Goal: Task Accomplishment & Management: Complete application form

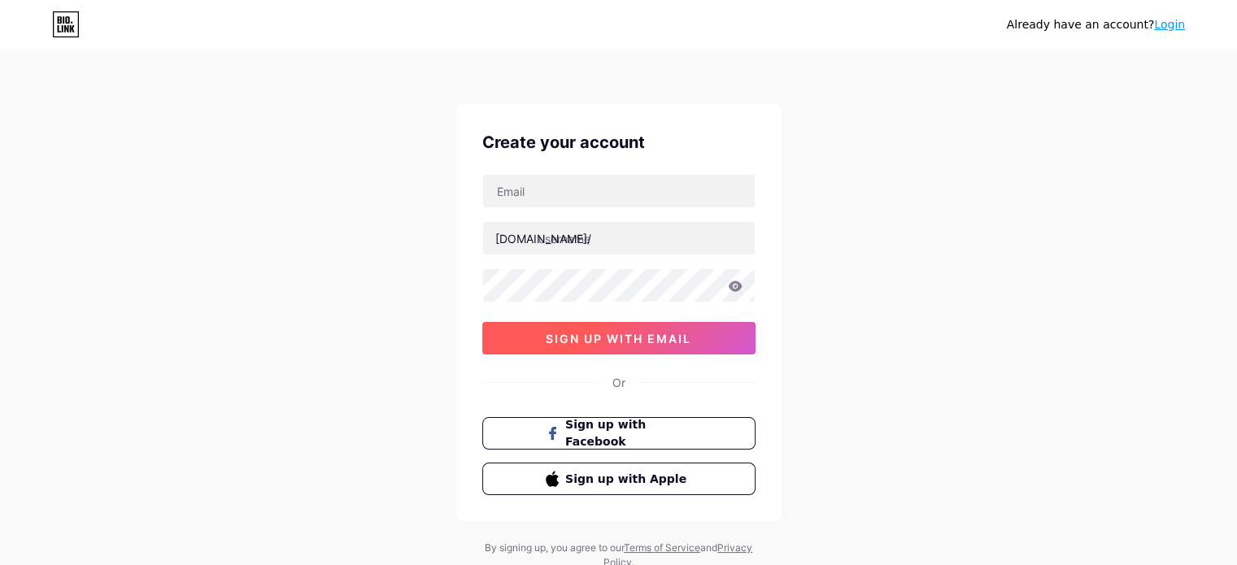
click at [581, 342] on span "sign up with email" at bounding box center [619, 339] width 146 height 14
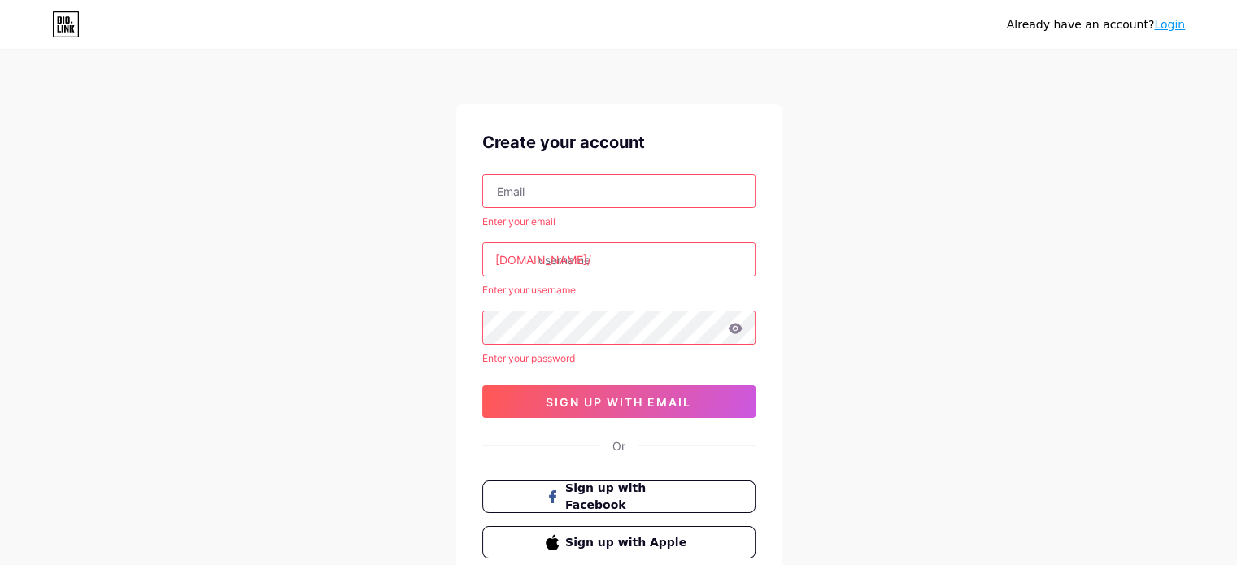
click at [545, 187] on input "text" at bounding box center [619, 191] width 272 height 33
type input "[DOMAIN_NAME][EMAIL_ADDRESS][DOMAIN_NAME]"
click at [573, 257] on input "text" at bounding box center [619, 259] width 272 height 33
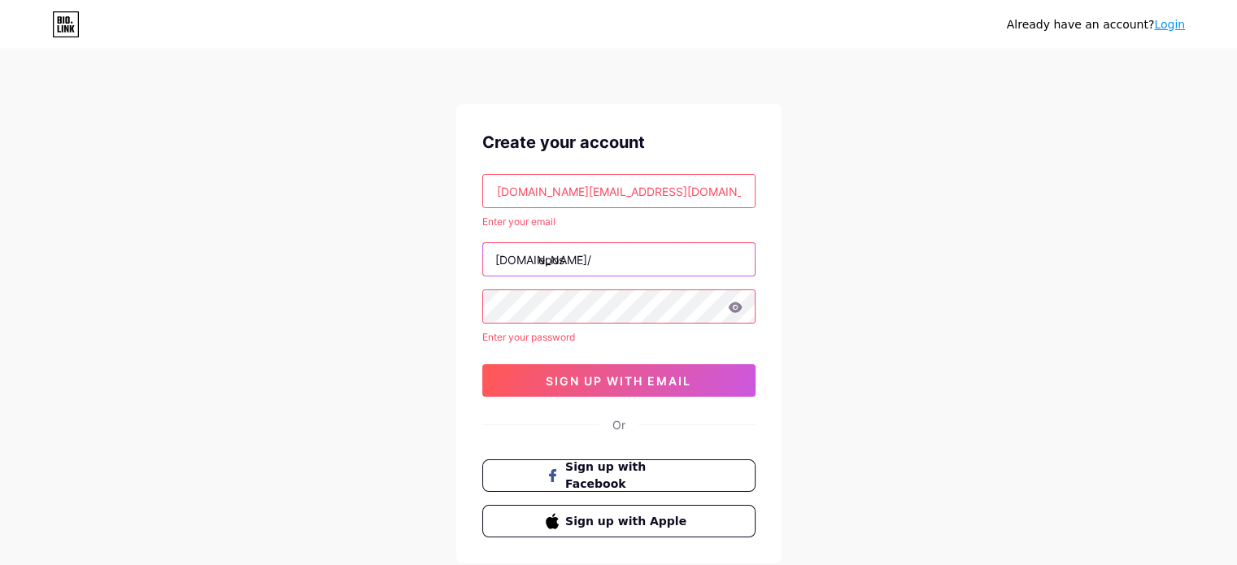
type input "epos"
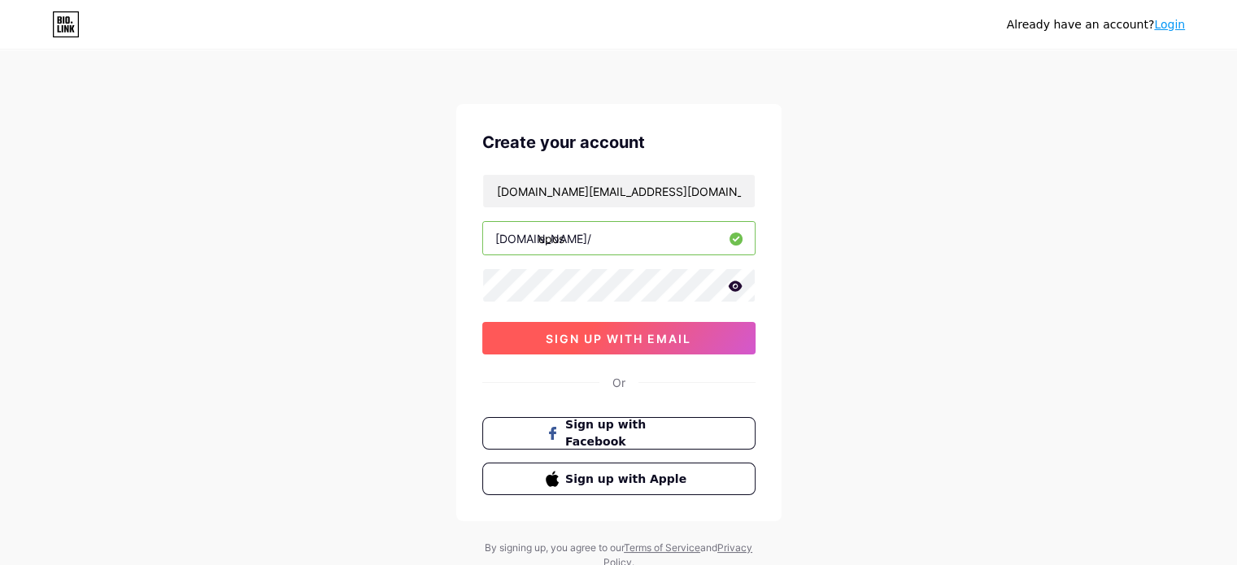
click at [581, 346] on button "sign up with email" at bounding box center [618, 338] width 273 height 33
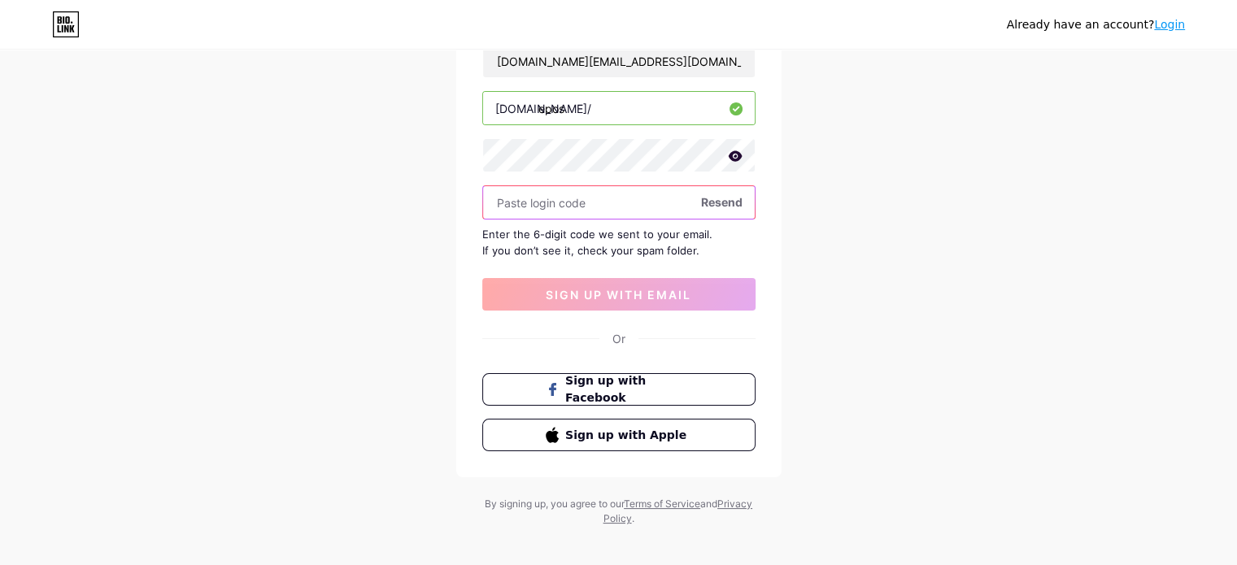
scroll to position [142, 0]
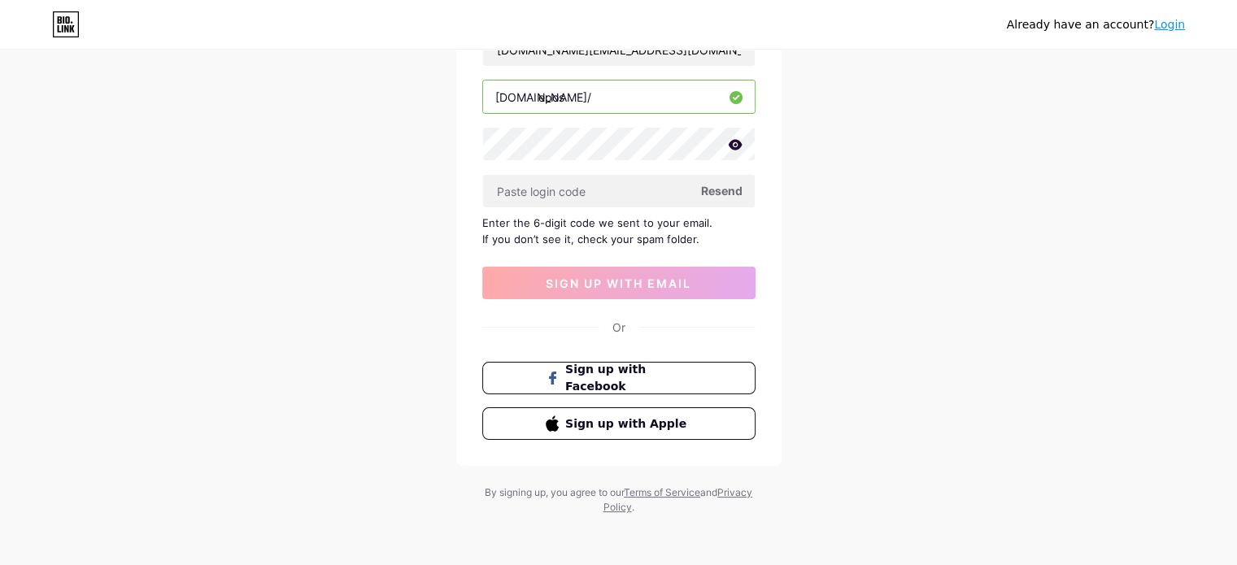
click at [712, 189] on span "Resend" at bounding box center [721, 190] width 41 height 17
paste input "308741"
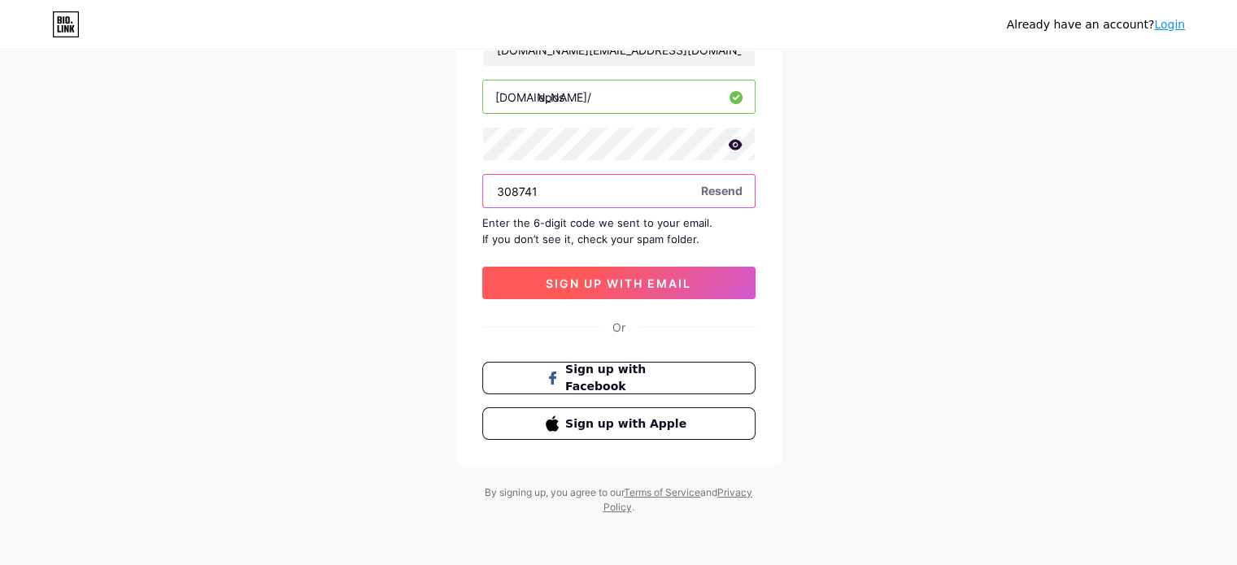
type input "308741"
click at [561, 282] on span "sign up with email" at bounding box center [619, 284] width 146 height 14
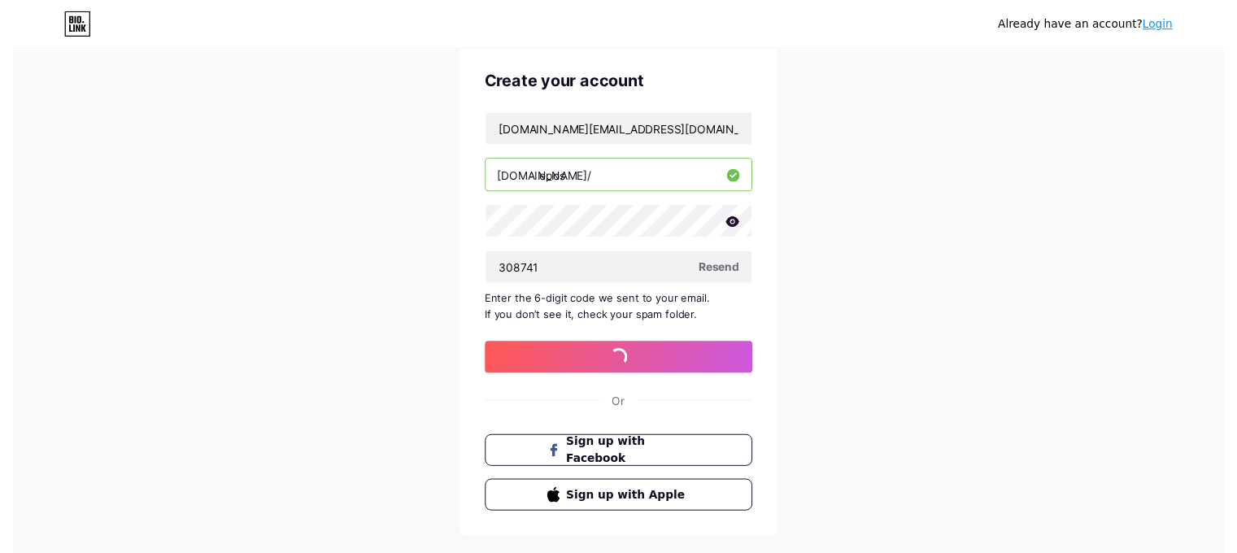
scroll to position [0, 0]
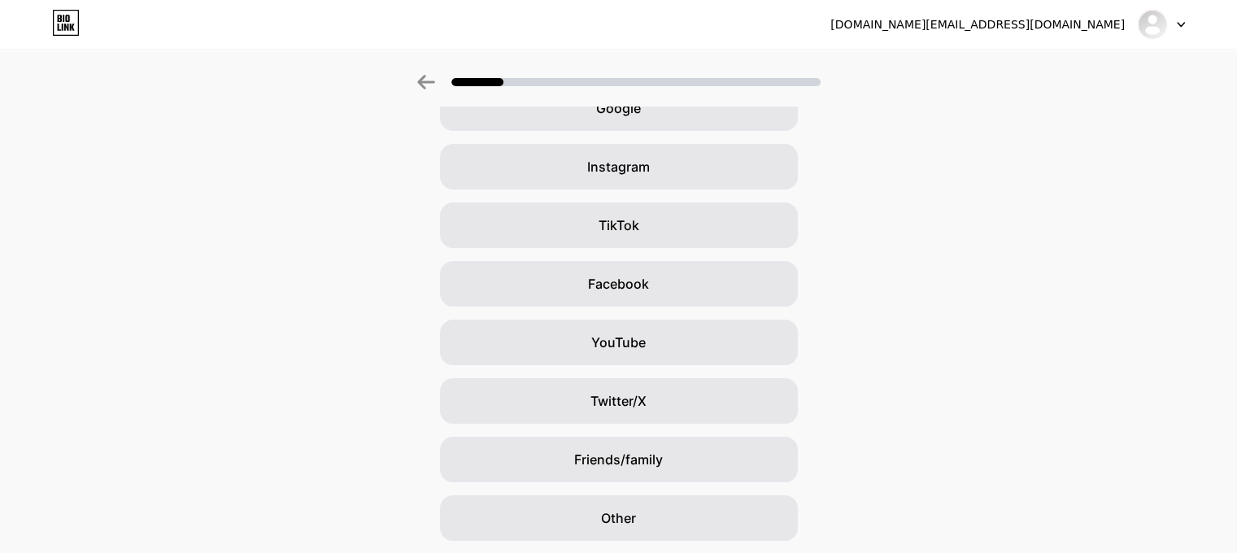
scroll to position [67, 0]
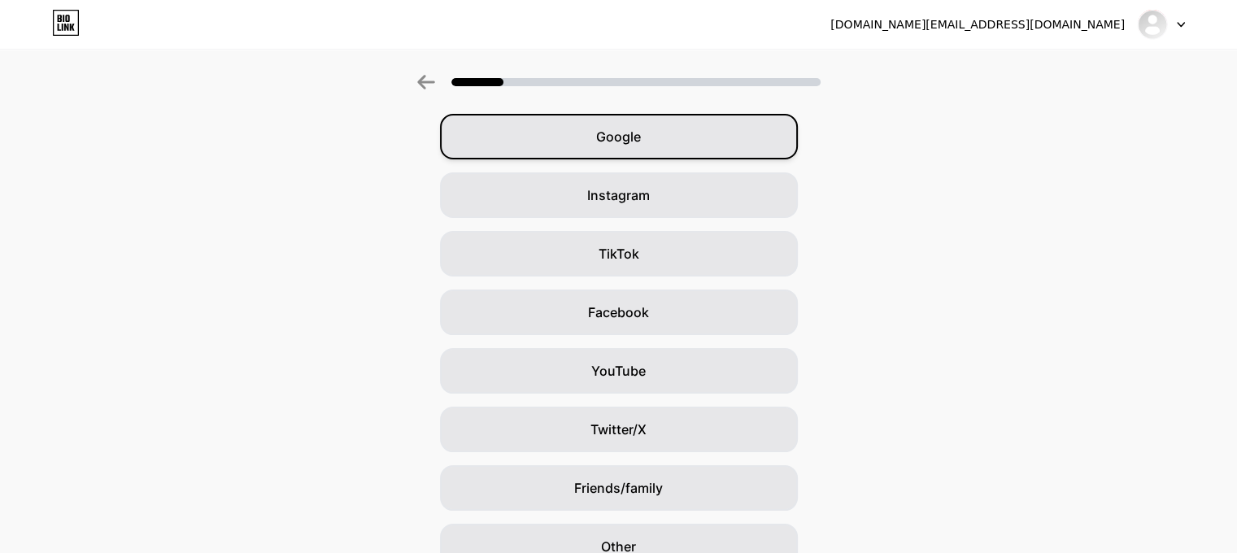
click at [617, 137] on span "Google" at bounding box center [618, 137] width 45 height 20
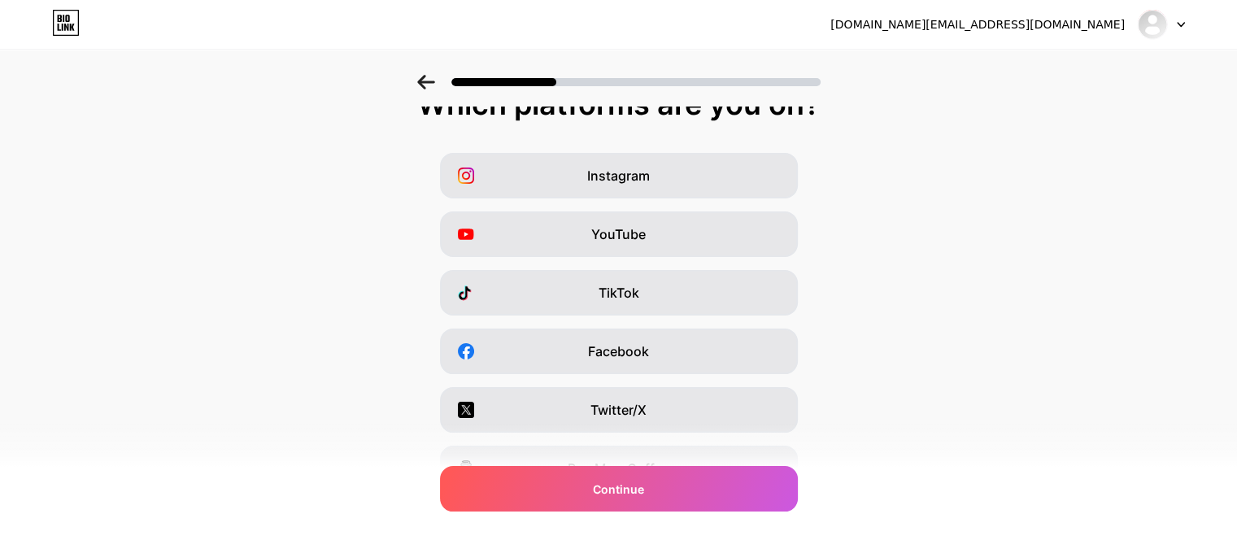
scroll to position [0, 0]
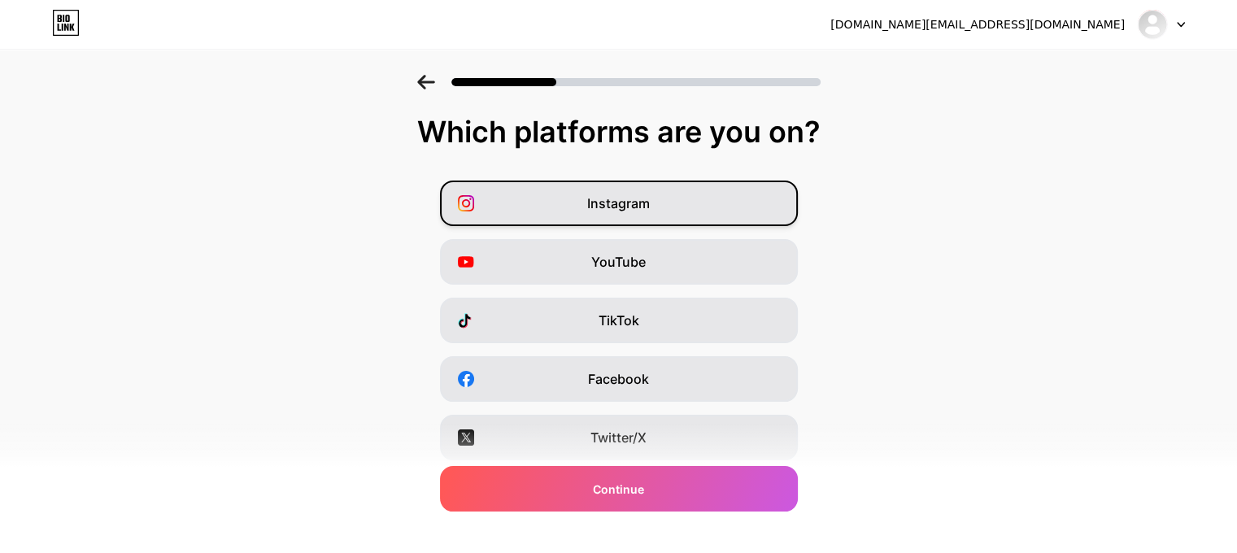
click at [706, 218] on div "Instagram" at bounding box center [619, 204] width 358 height 46
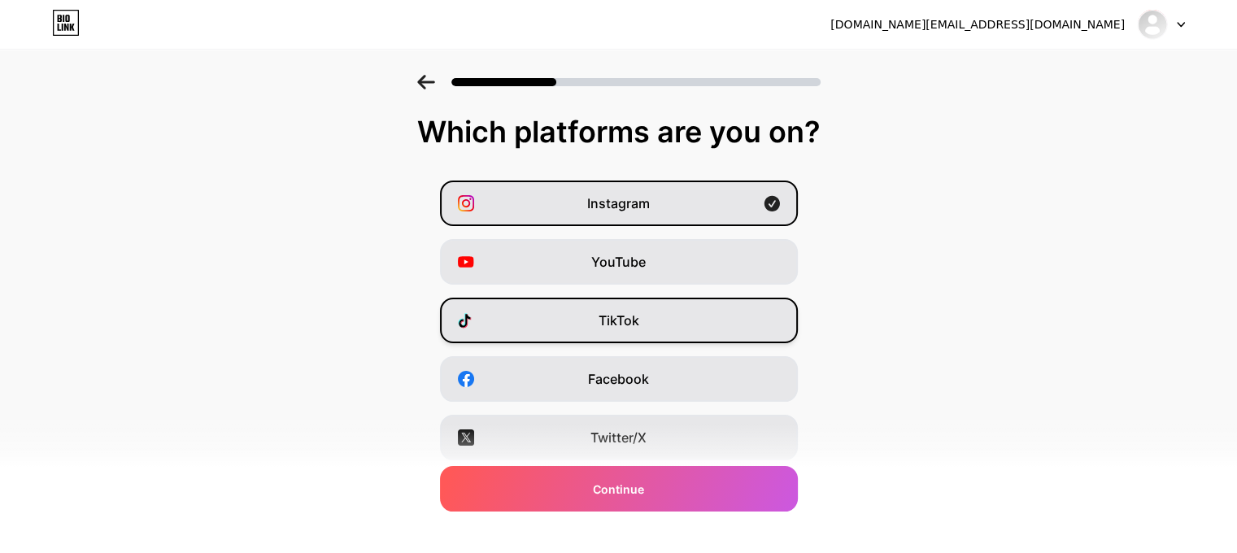
scroll to position [163, 0]
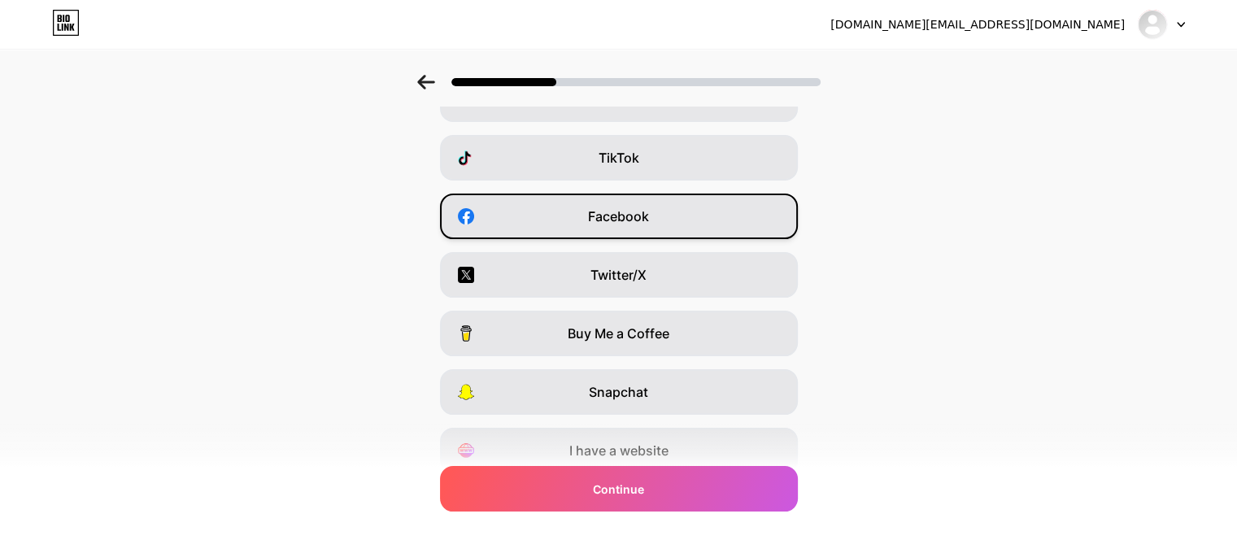
click at [670, 202] on div "Facebook" at bounding box center [619, 217] width 358 height 46
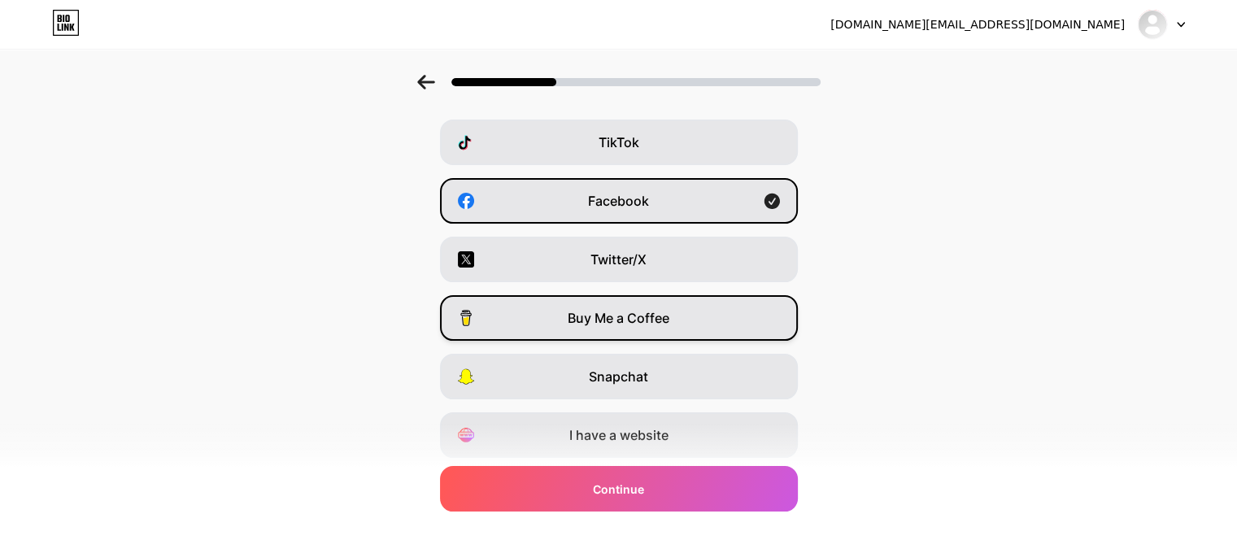
scroll to position [229, 0]
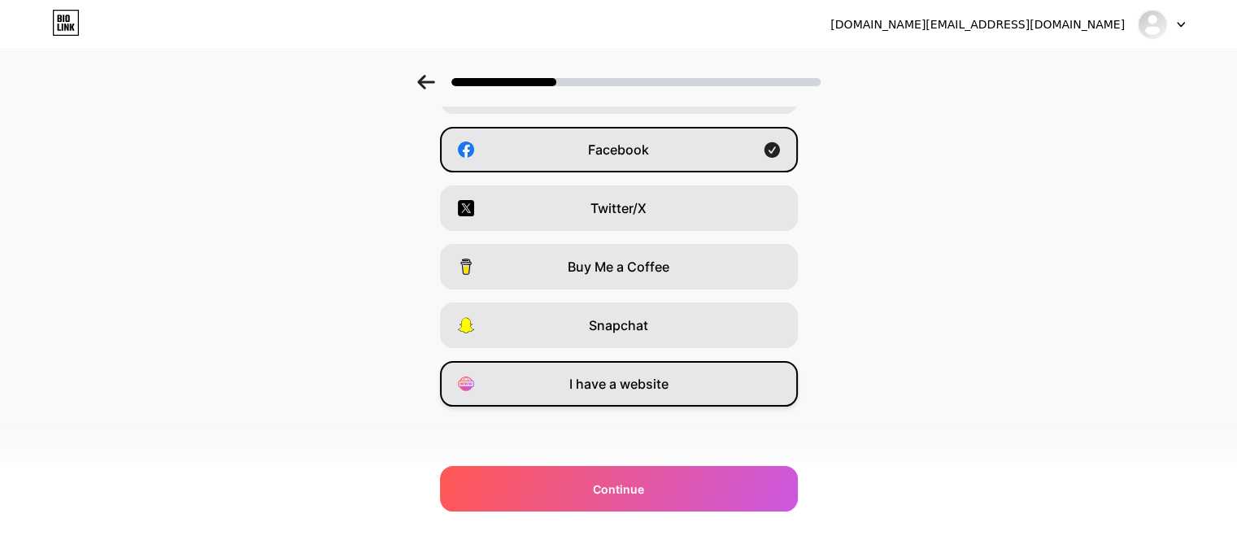
click at [625, 383] on span "I have a website" at bounding box center [618, 384] width 99 height 20
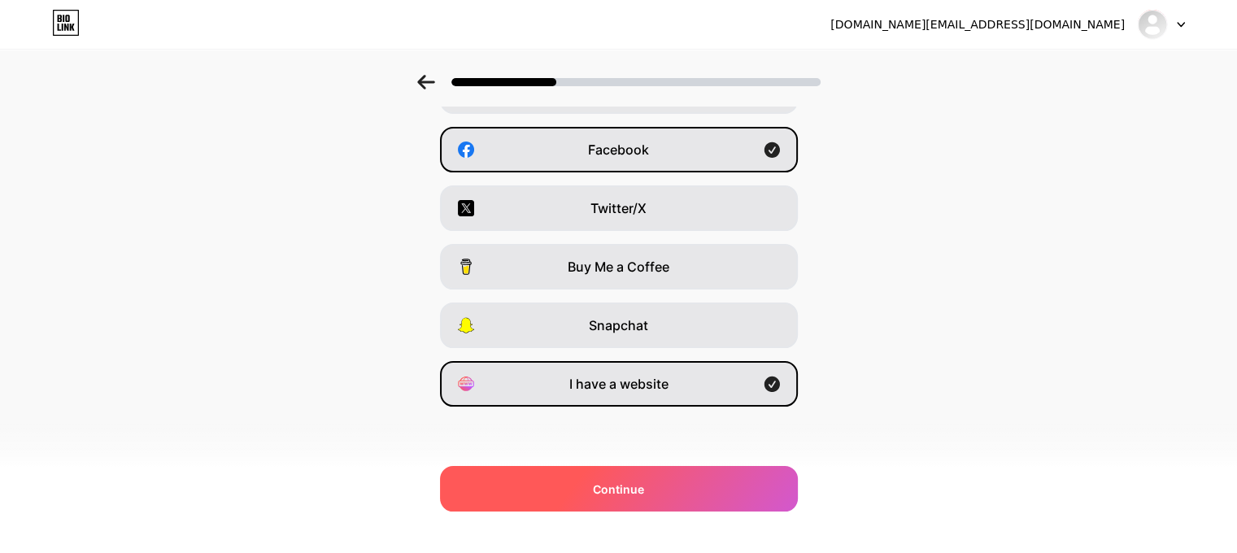
click at [625, 486] on span "Continue" at bounding box center [618, 489] width 51 height 17
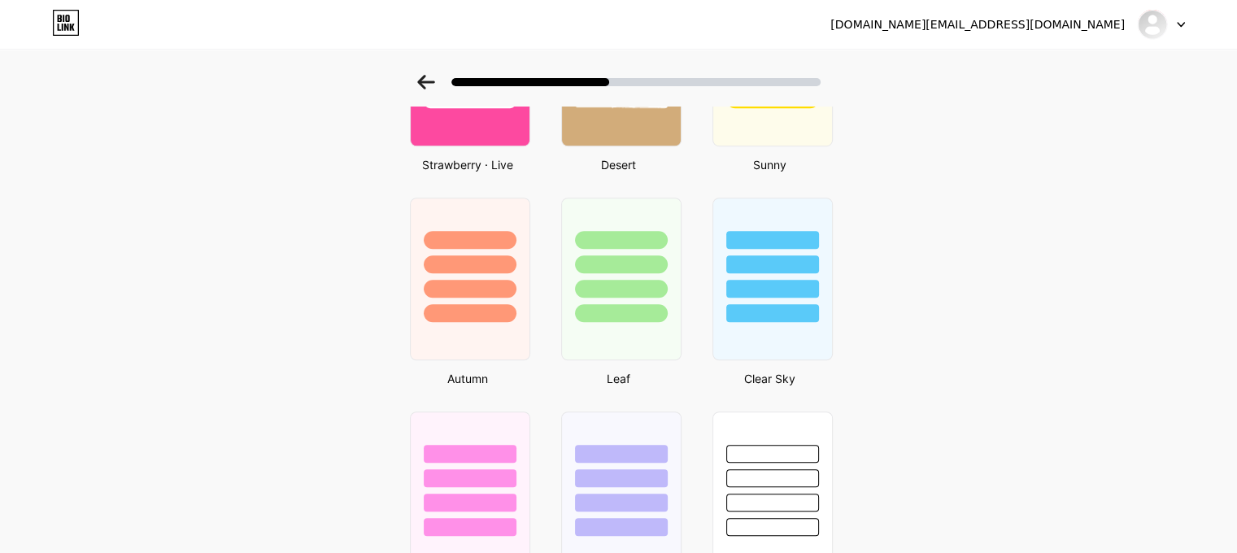
scroll to position [1379, 0]
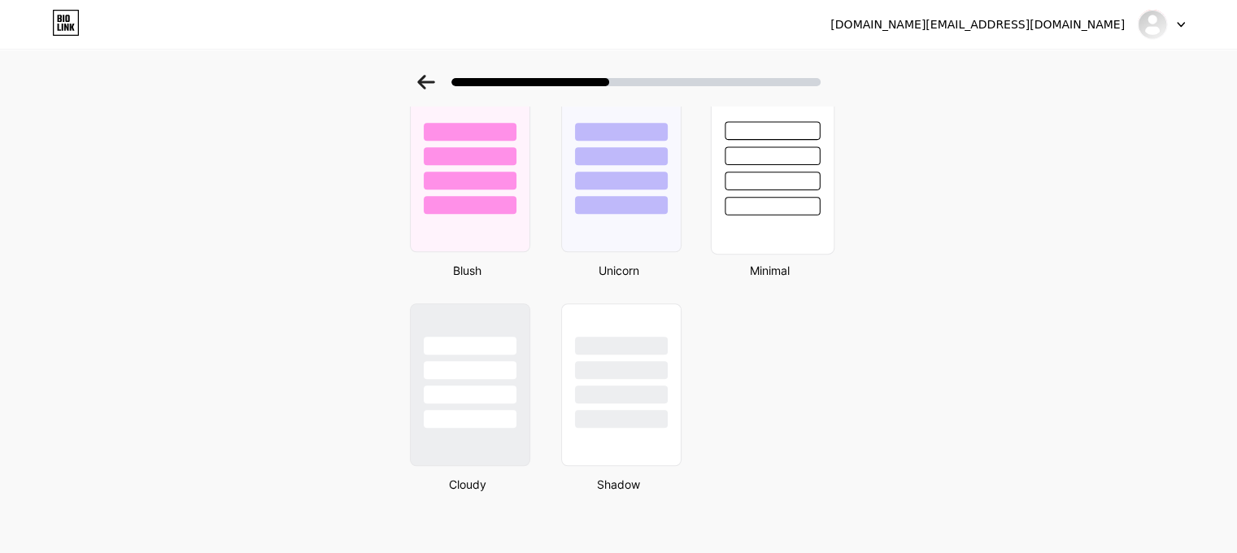
click at [763, 203] on div at bounding box center [772, 206] width 95 height 19
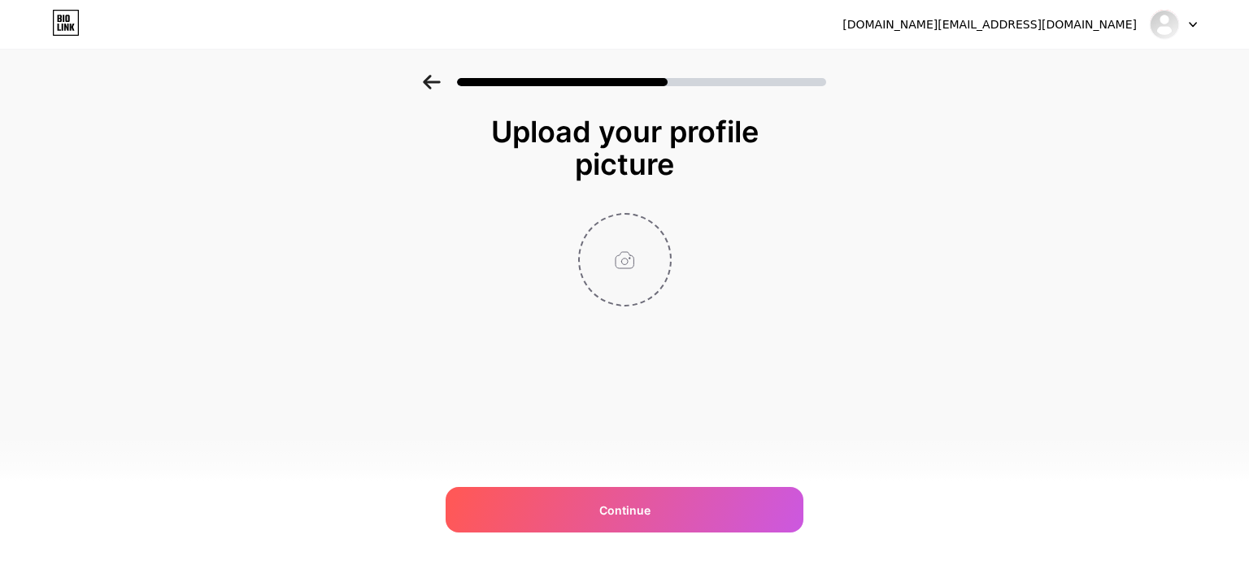
click at [637, 263] on input "file" at bounding box center [625, 260] width 90 height 90
type input "C:\fakepath\6316472681716895566.jpg"
click at [628, 279] on img at bounding box center [625, 260] width 94 height 94
click at [631, 245] on img at bounding box center [625, 260] width 94 height 94
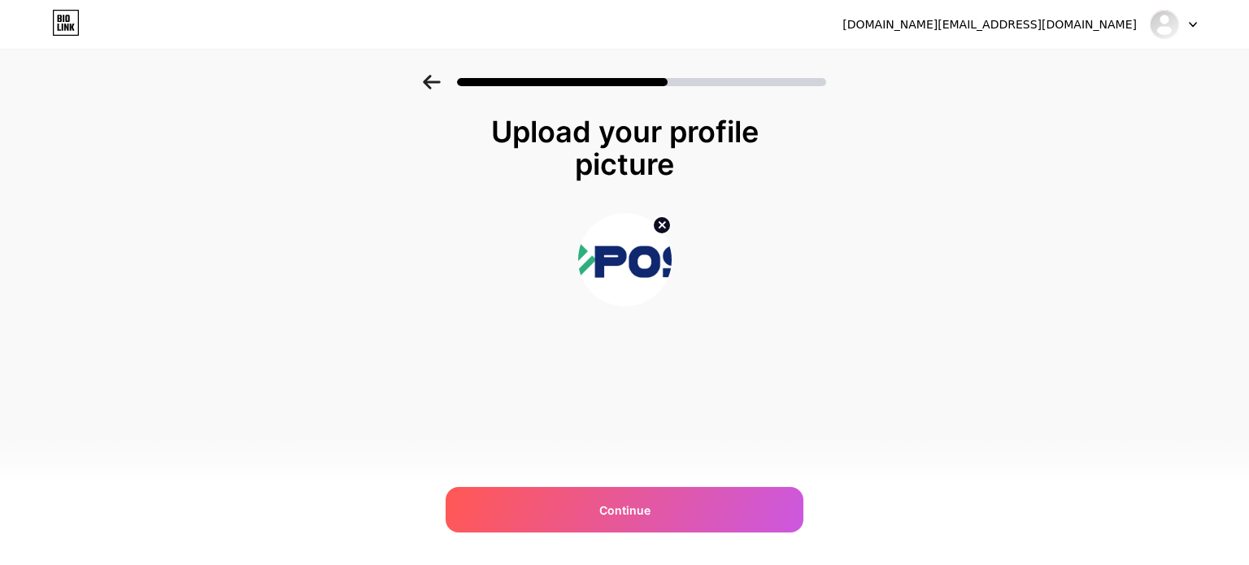
click at [263, 56] on div at bounding box center [624, 77] width 1249 height 57
click at [659, 225] on circle at bounding box center [662, 225] width 18 height 18
click at [604, 261] on input "file" at bounding box center [625, 260] width 90 height 90
type input "C:\fakepath\6316472681716895566.jpg"
click at [655, 220] on circle at bounding box center [662, 225] width 18 height 18
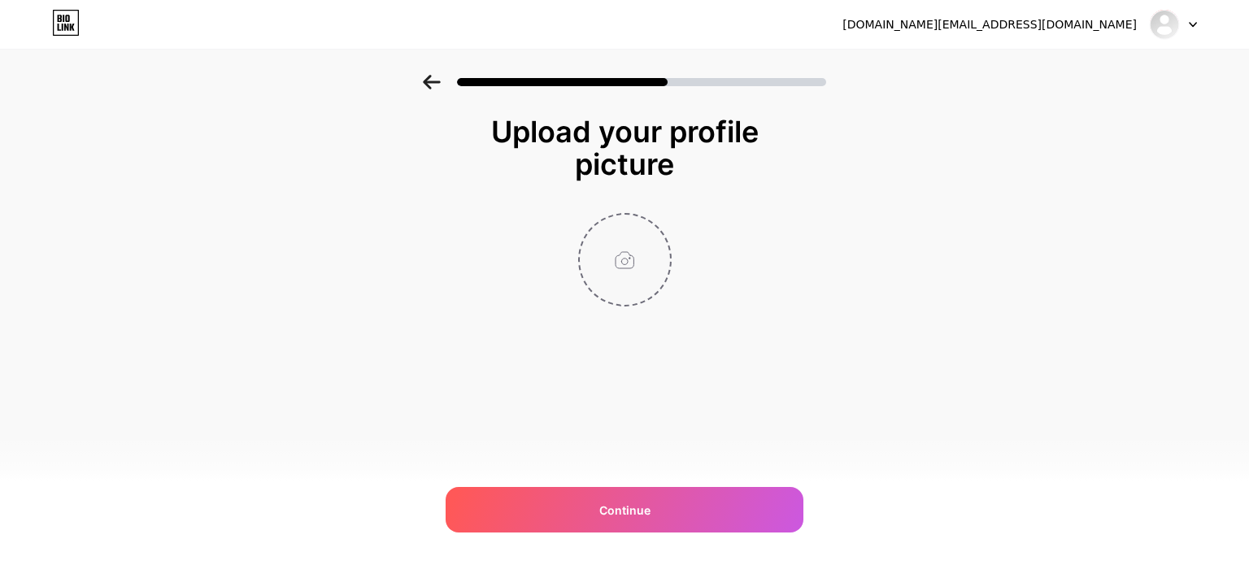
click at [599, 285] on input "file" at bounding box center [625, 260] width 90 height 90
type input "C:\fakepath\6316472681716895566.jpg"
click at [633, 261] on img at bounding box center [625, 260] width 94 height 94
click at [622, 260] on img at bounding box center [625, 260] width 94 height 94
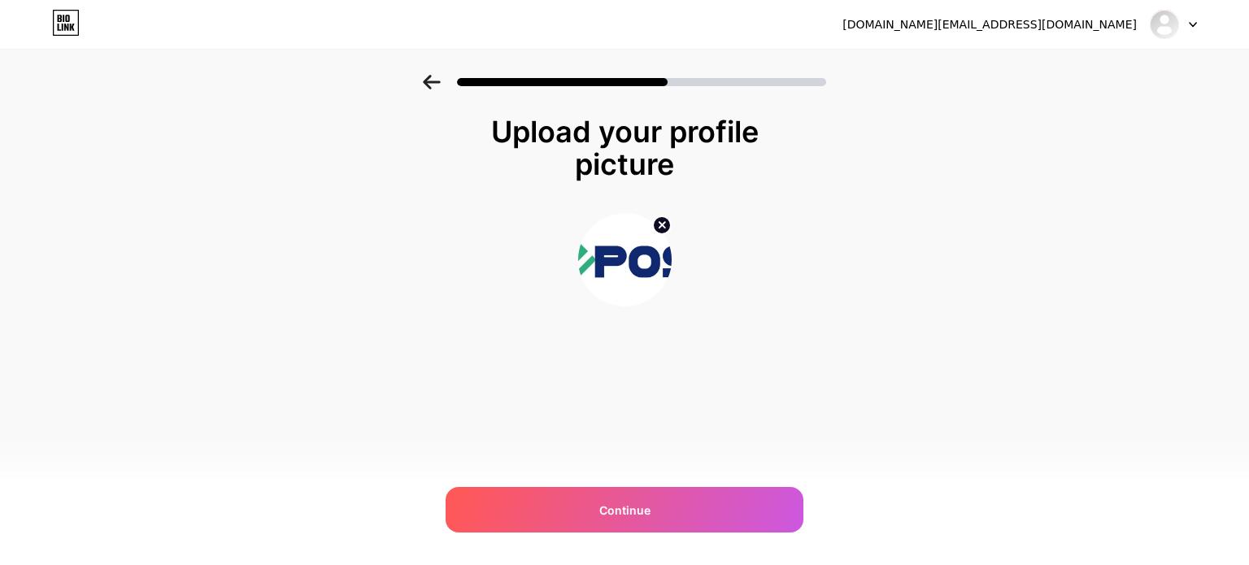
click at [622, 260] on img at bounding box center [625, 260] width 94 height 94
click at [608, 268] on img at bounding box center [625, 260] width 94 height 94
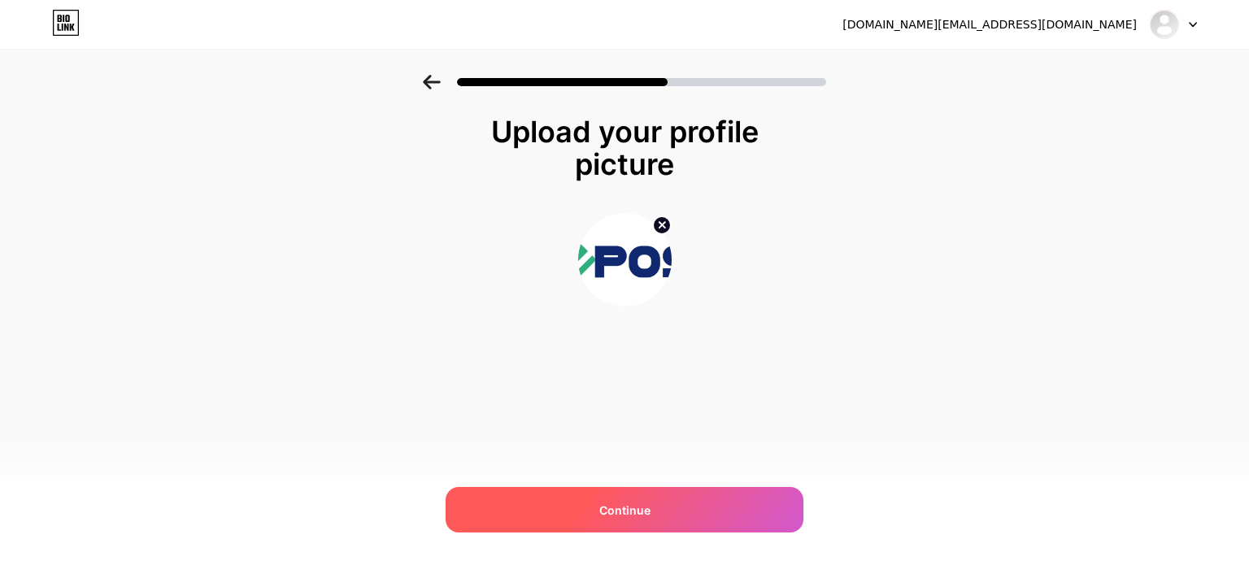
click at [652, 520] on div "Continue" at bounding box center [625, 510] width 358 height 46
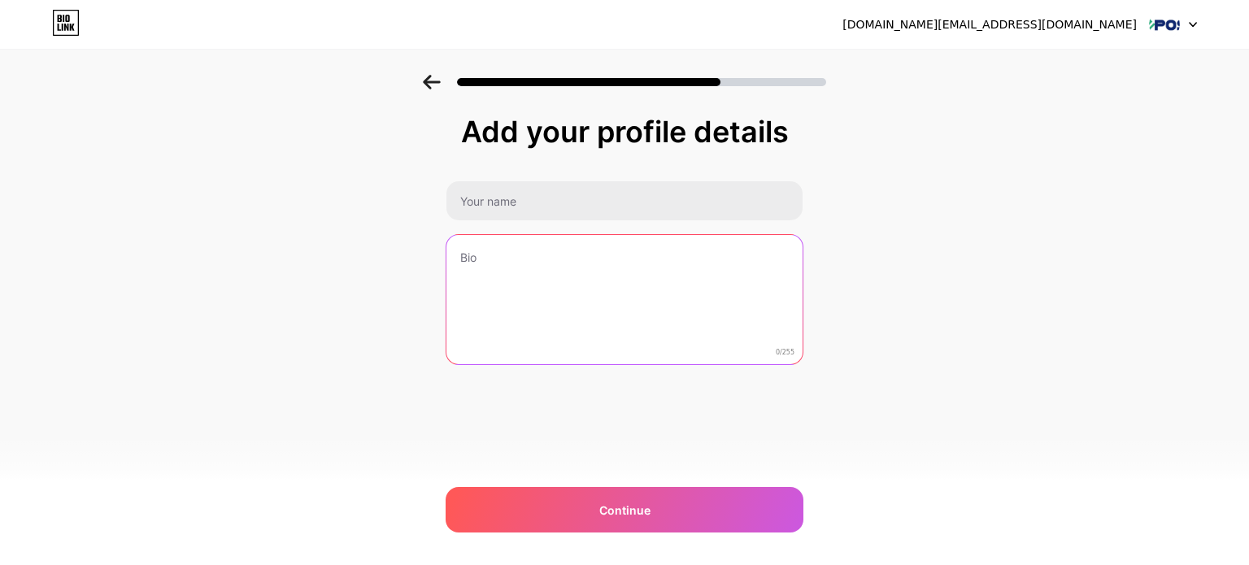
click at [519, 280] on textarea at bounding box center [624, 300] width 356 height 131
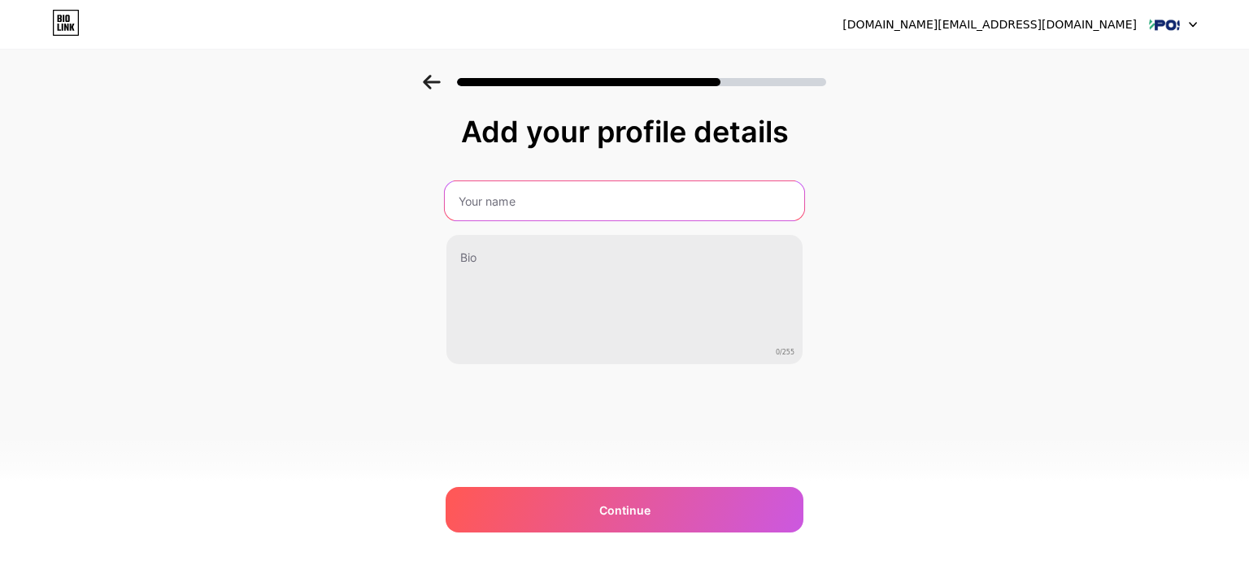
click at [480, 198] on input "text" at bounding box center [624, 200] width 359 height 39
drag, startPoint x: 435, startPoint y: 198, endPoint x: 340, endPoint y: 191, distance: 95.4
click at [341, 191] on div "Add your profile details epos 0/255 Continue Error" at bounding box center [624, 261] width 1249 height 372
type input "EPOS"
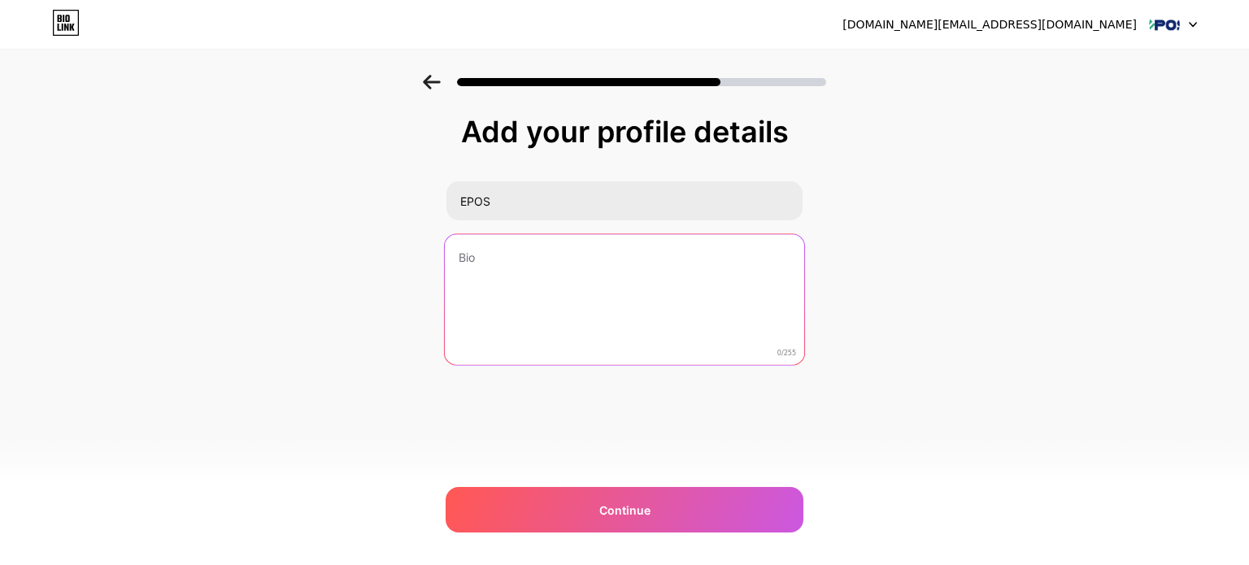
click at [542, 270] on textarea at bounding box center [624, 300] width 359 height 133
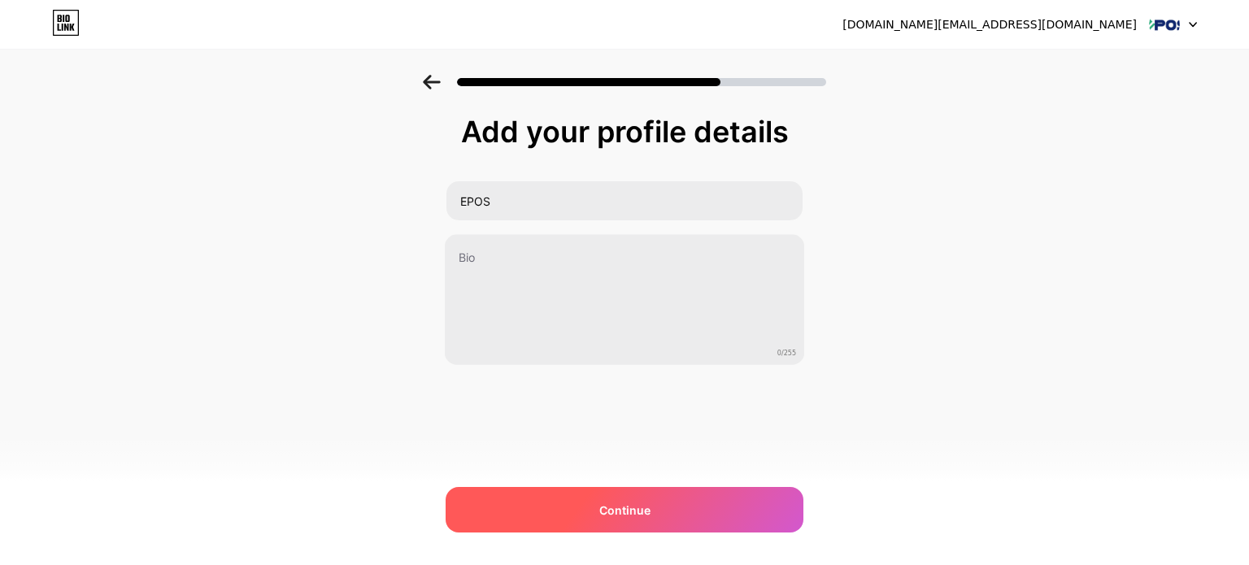
click at [615, 503] on span "Continue" at bounding box center [624, 510] width 51 height 17
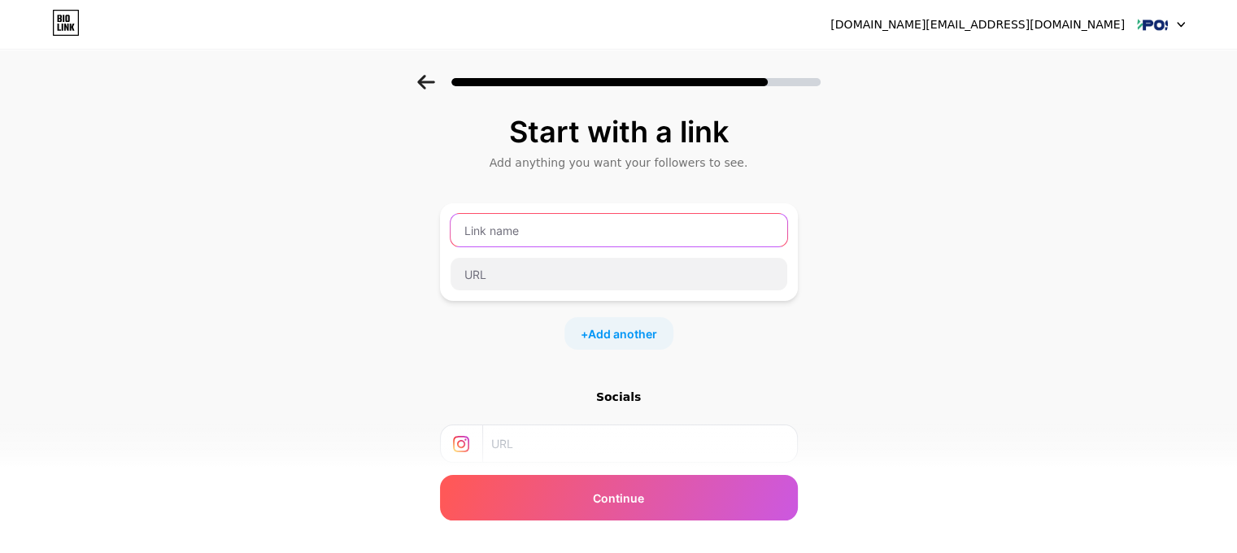
click at [459, 231] on input "text" at bounding box center [619, 230] width 337 height 33
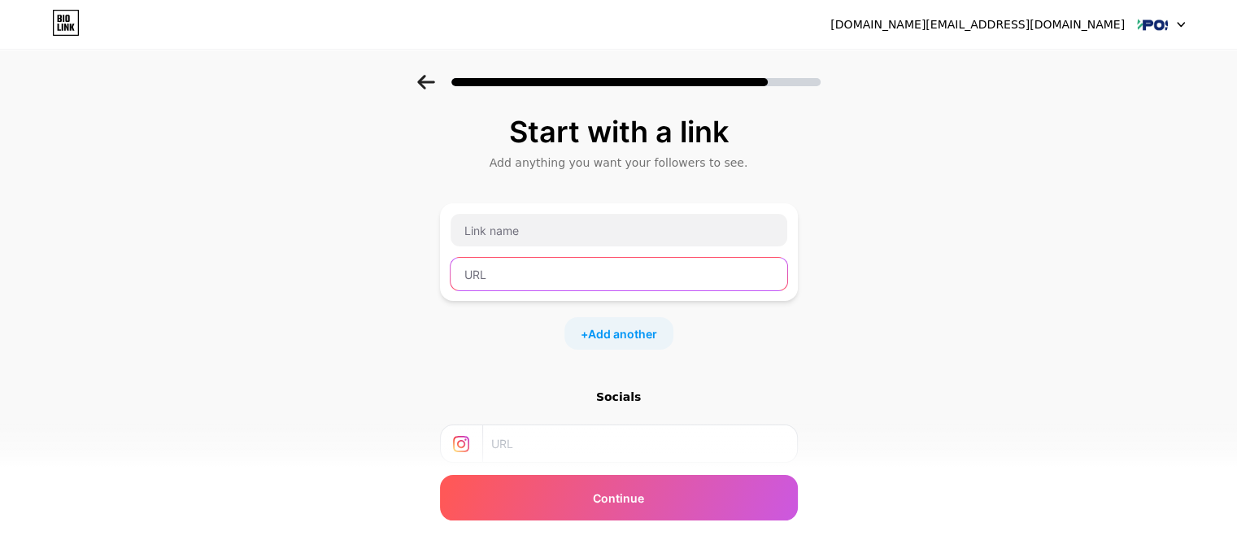
click at [540, 273] on input "text" at bounding box center [619, 274] width 337 height 33
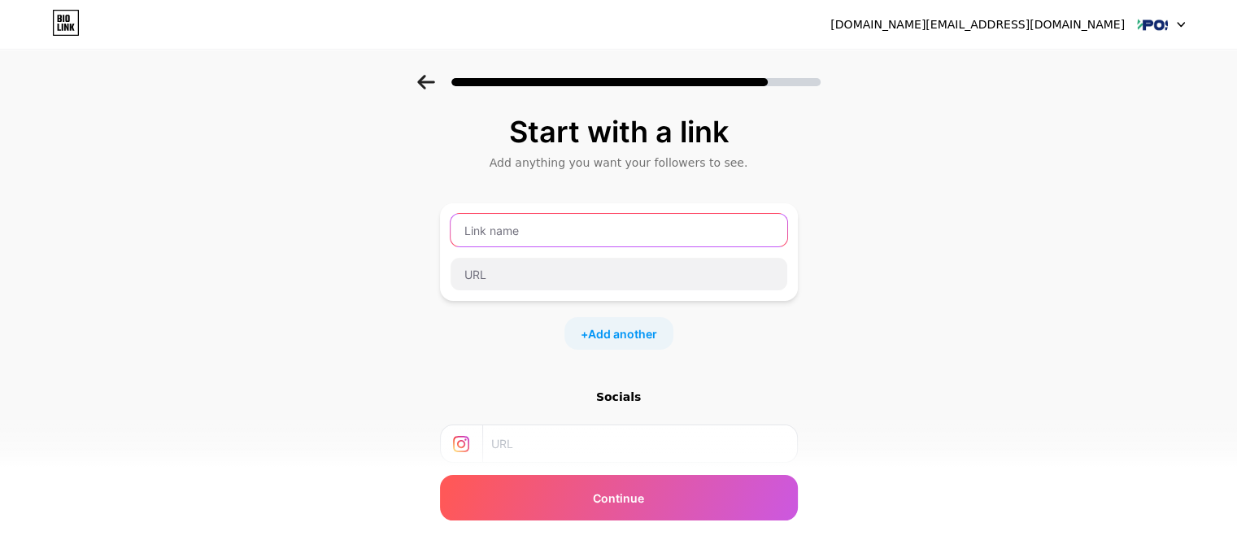
click at [552, 236] on input "text" at bounding box center [619, 230] width 337 height 33
click at [509, 243] on input "text" at bounding box center [619, 230] width 337 height 33
type input "EPOS"
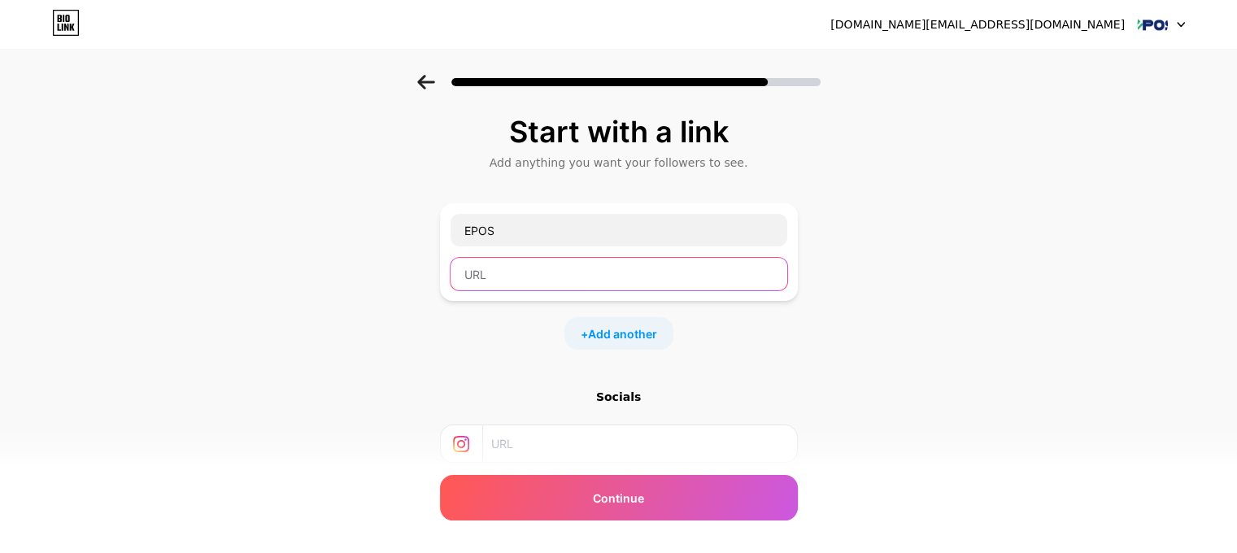
click at [464, 276] on input "text" at bounding box center [619, 274] width 337 height 33
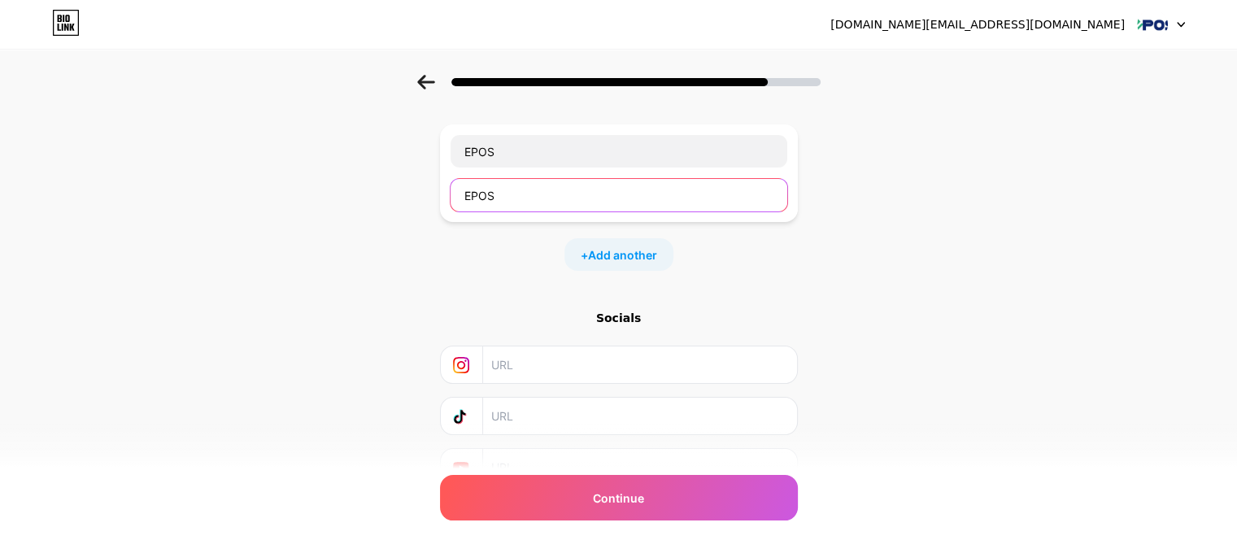
scroll to position [156, 0]
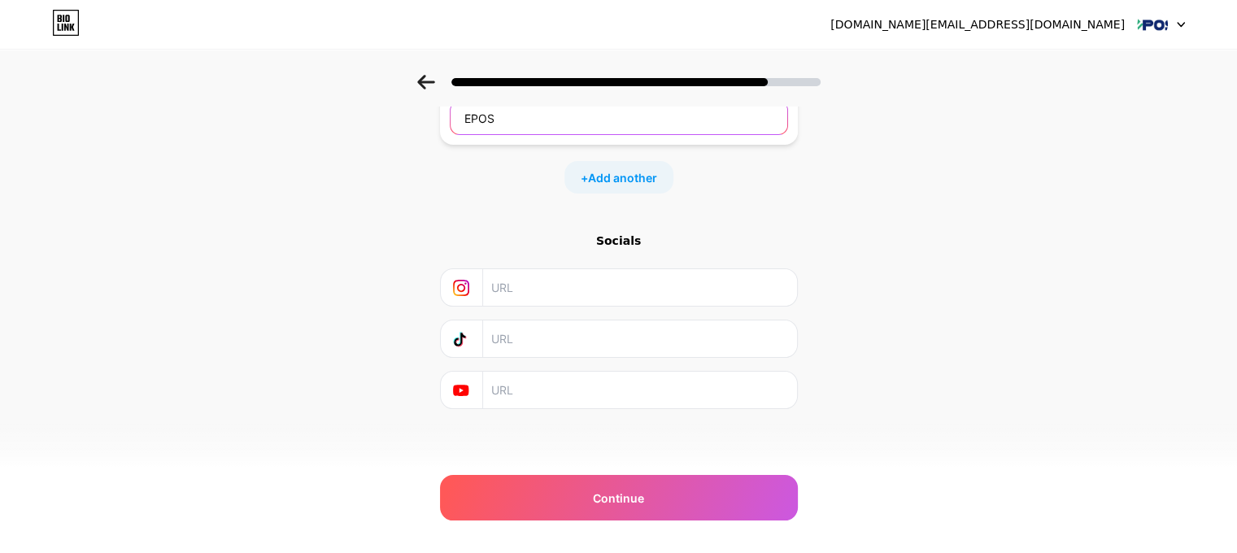
type input "EPOS"
click at [638, 447] on div "Start with a link Add anything you want your followers to see. EPOS EPOS + Add …" at bounding box center [619, 224] width 358 height 531
click at [547, 289] on input "text" at bounding box center [638, 287] width 295 height 37
paste input "[URL][DOMAIN_NAME]"
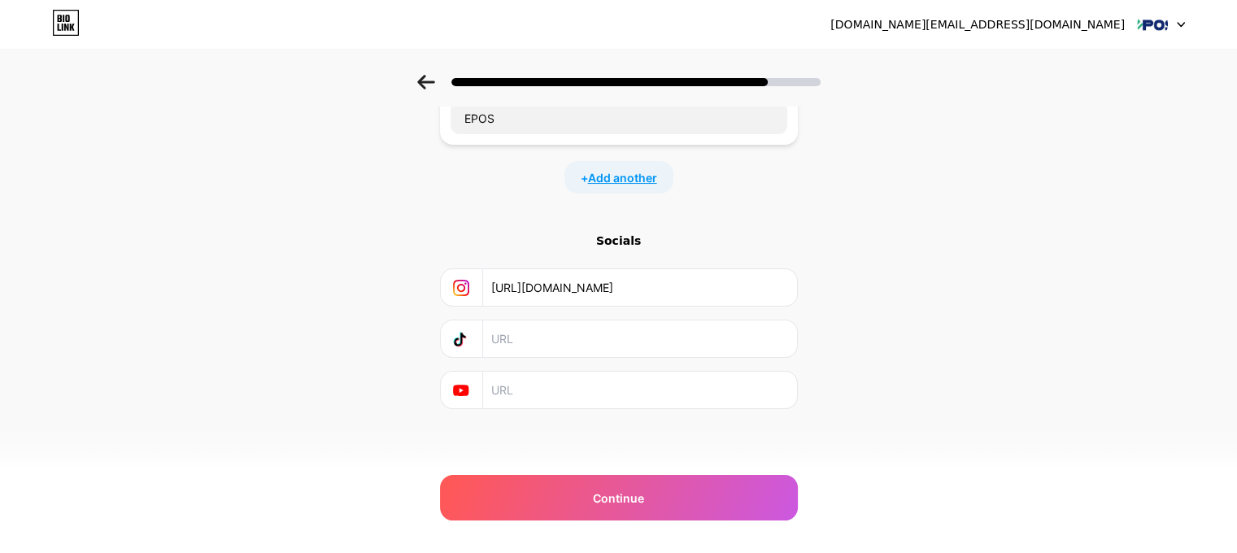
type input "[URL][DOMAIN_NAME]"
click at [609, 169] on span "Add another" at bounding box center [622, 177] width 69 height 17
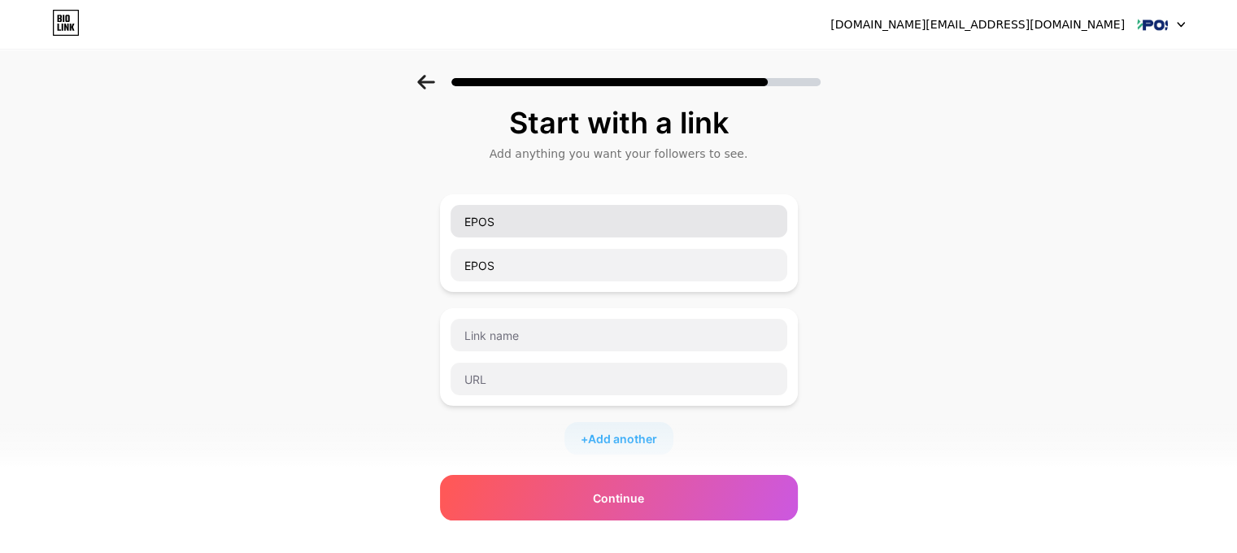
scroll to position [0, 0]
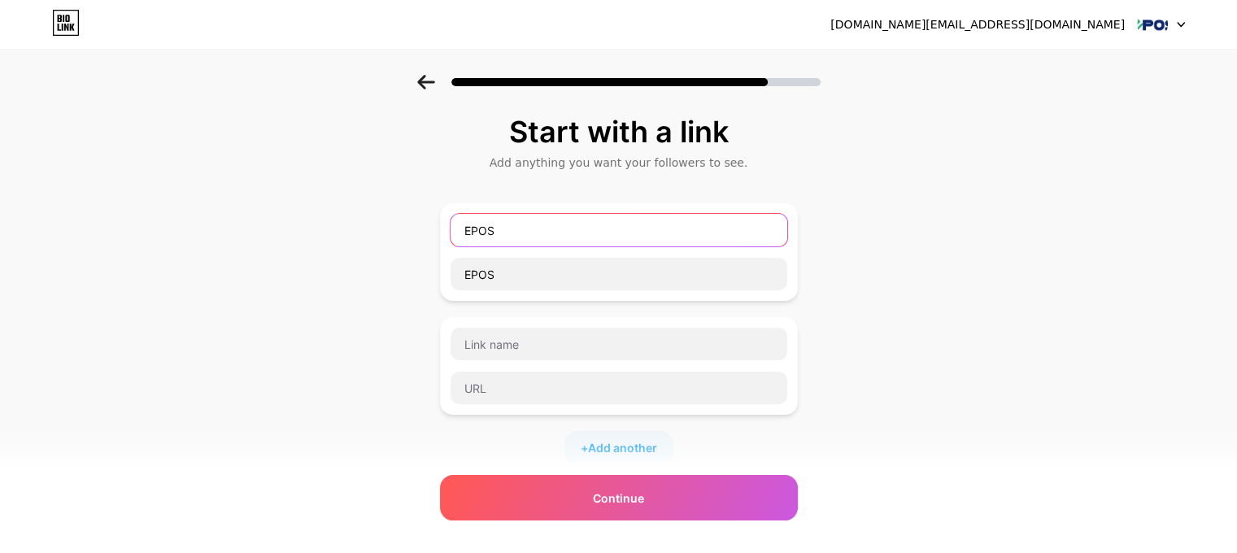
click at [532, 237] on input "EPOS" at bounding box center [619, 230] width 337 height 33
drag, startPoint x: 521, startPoint y: 233, endPoint x: 398, endPoint y: 239, distance: 122.9
click at [398, 239] on div "Start with a link Add anything you want your followers to see. EPOS EPOS + Add …" at bounding box center [618, 418] width 1237 height 686
type input "EPOS Website"
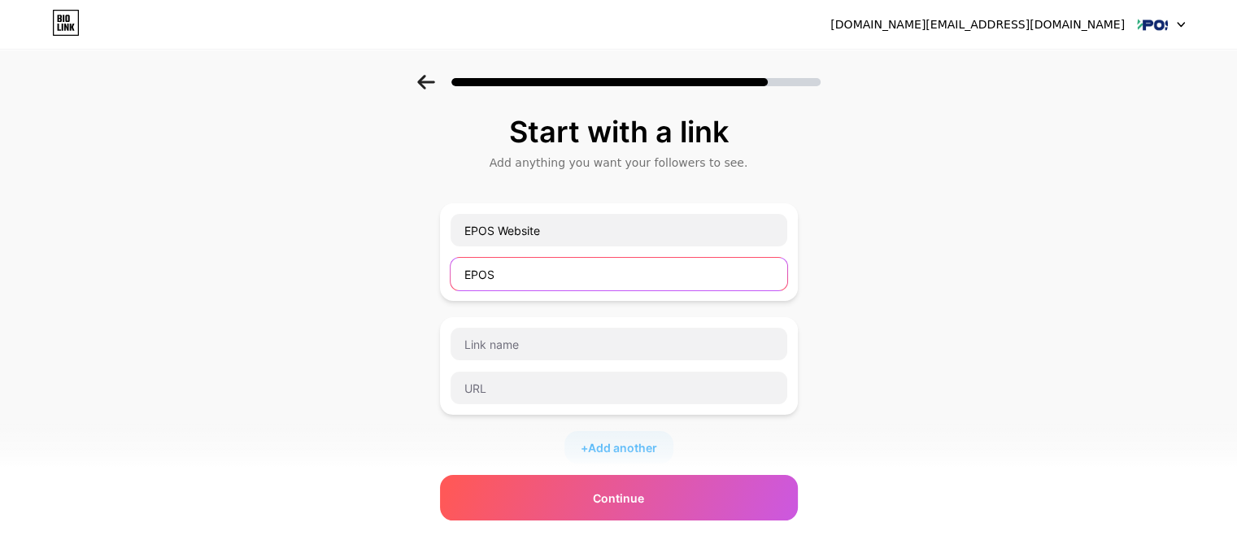
drag, startPoint x: 542, startPoint y: 259, endPoint x: 355, endPoint y: 281, distance: 189.2
click at [355, 281] on div "Start with a link Add anything you want your followers to see. EPOS Website EPO…" at bounding box center [618, 418] width 1237 height 686
paste input "[URL][DOMAIN_NAME]"
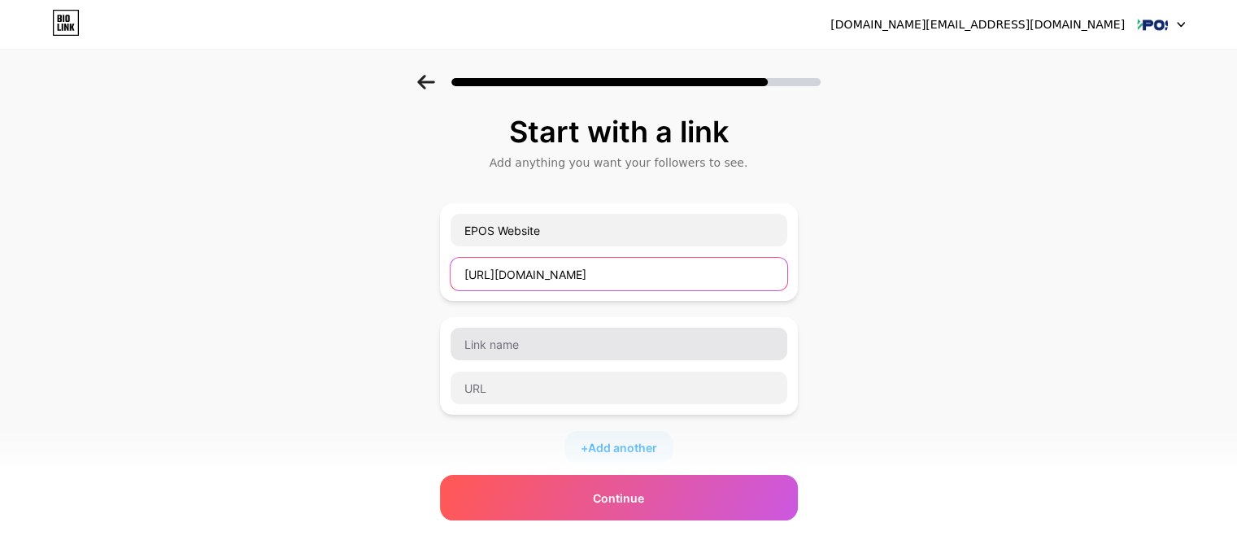
scroll to position [0, 257]
type input "[URL][DOMAIN_NAME]"
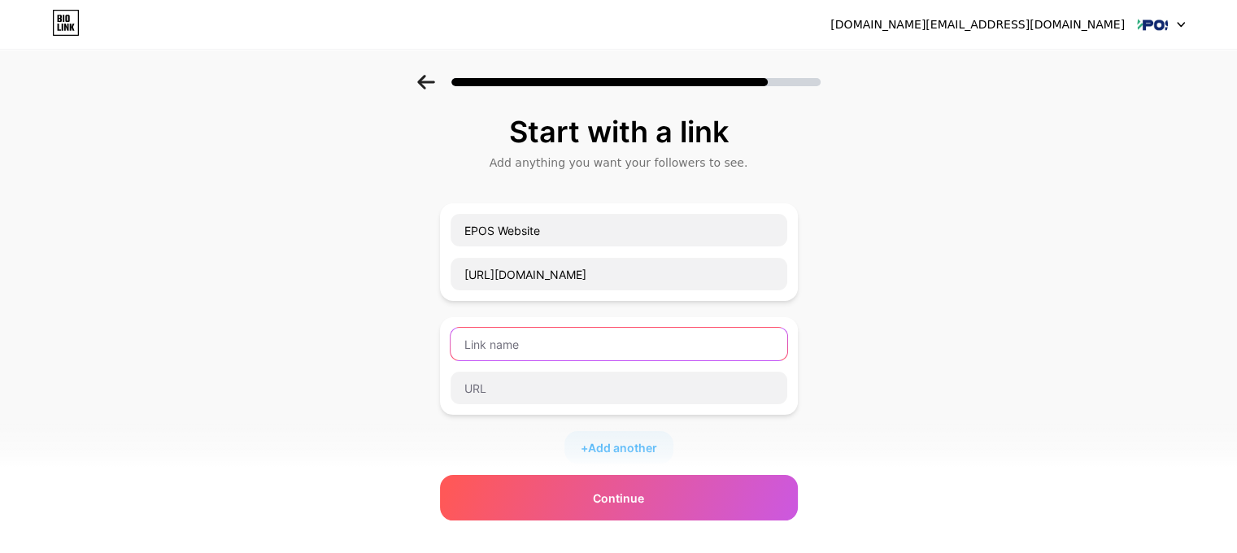
scroll to position [0, 0]
click at [543, 342] on input "text" at bounding box center [619, 344] width 337 height 33
type input "EPOS Linkedin"
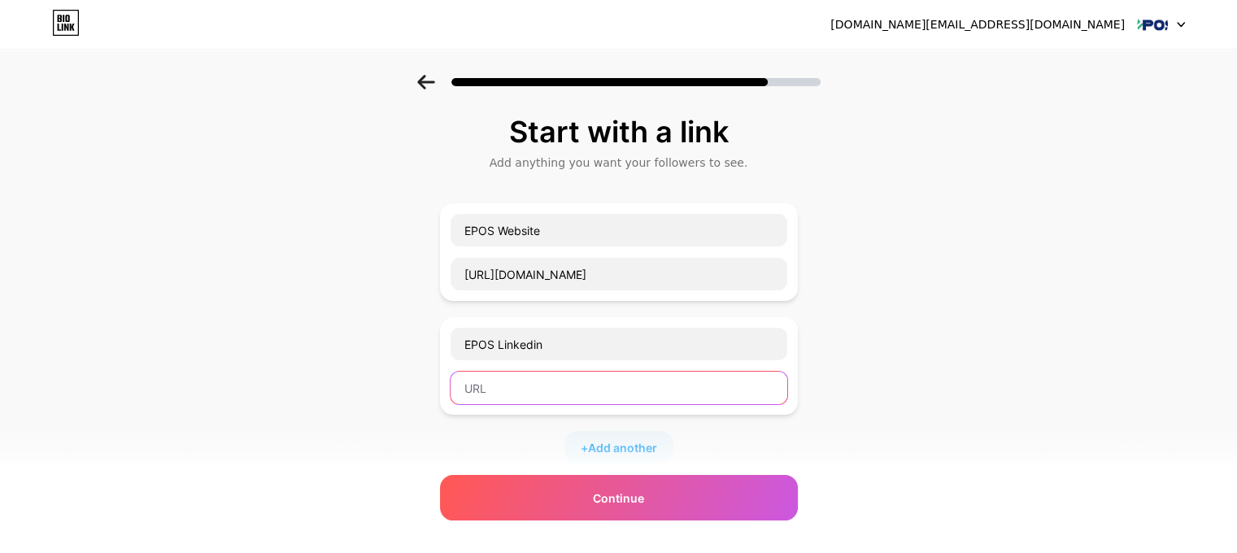
click at [491, 398] on input "text" at bounding box center [619, 388] width 337 height 33
paste input "[URL][DOMAIN_NAME]"
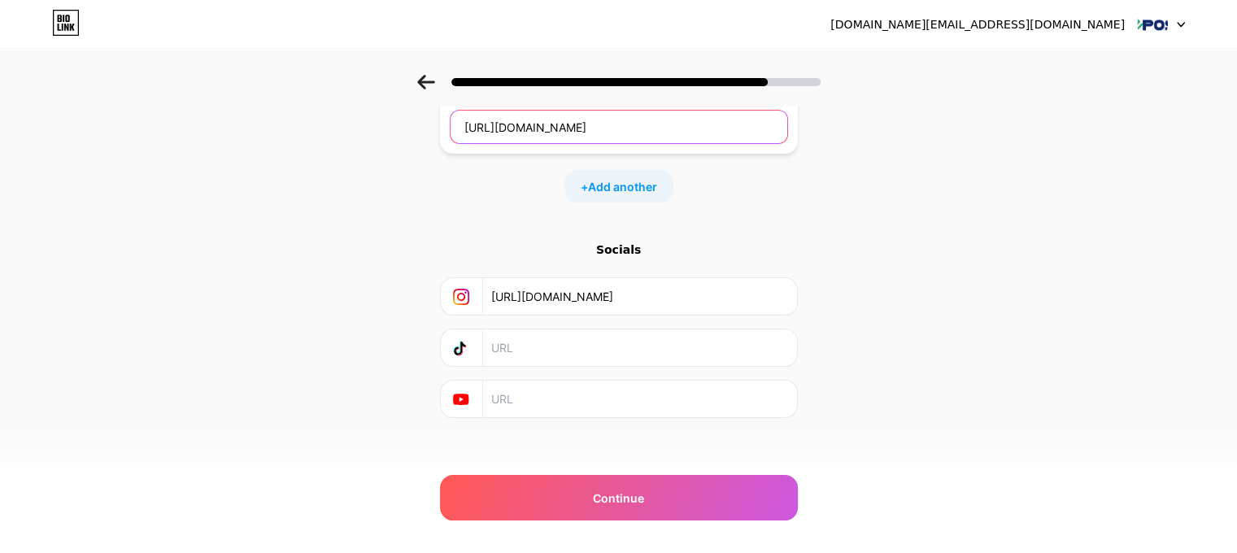
scroll to position [270, 0]
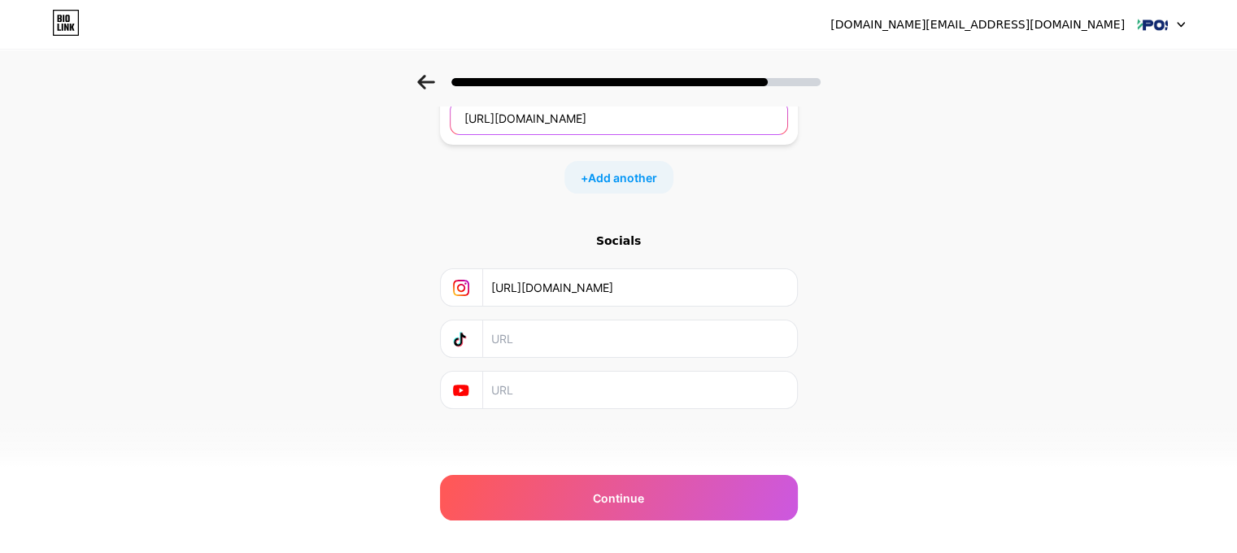
type input "[URL][DOMAIN_NAME]"
click at [525, 338] on input "text" at bounding box center [638, 338] width 295 height 37
